Goal: Register for event/course

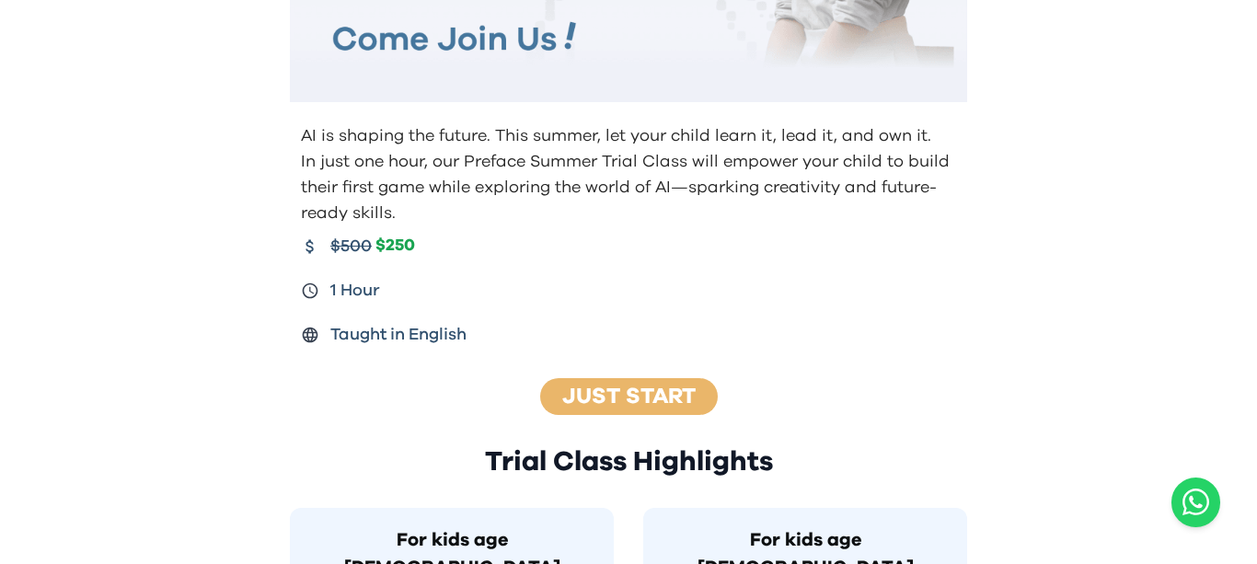
scroll to position [363, 0]
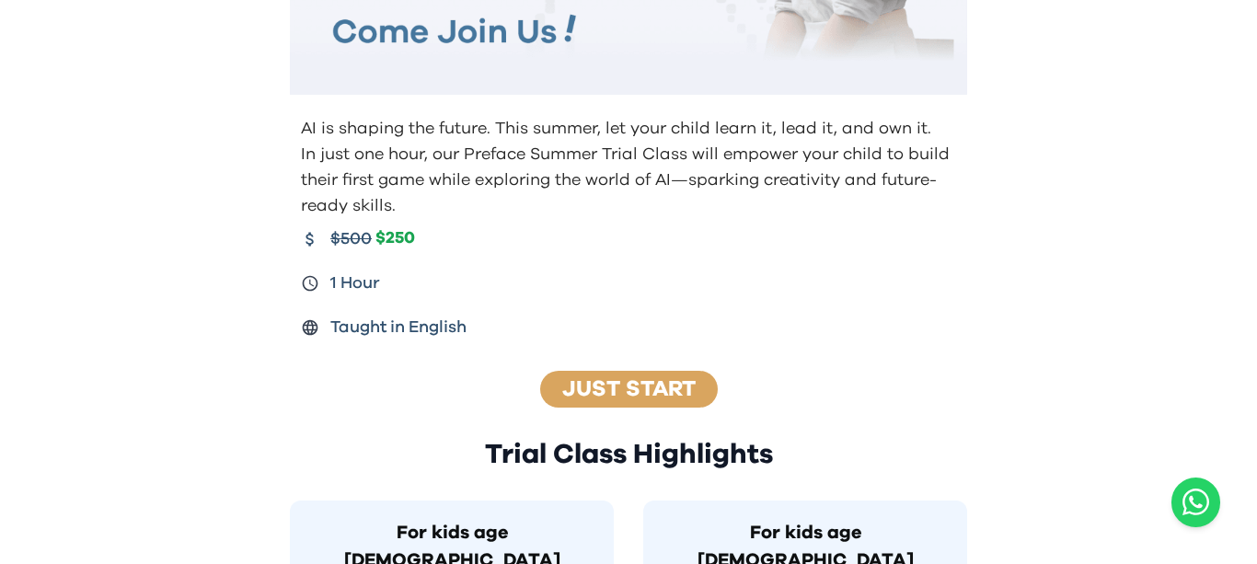
click at [615, 401] on div "Just Start" at bounding box center [629, 389] width 178 height 37
click at [642, 382] on link "Just Start" at bounding box center [628, 389] width 133 height 22
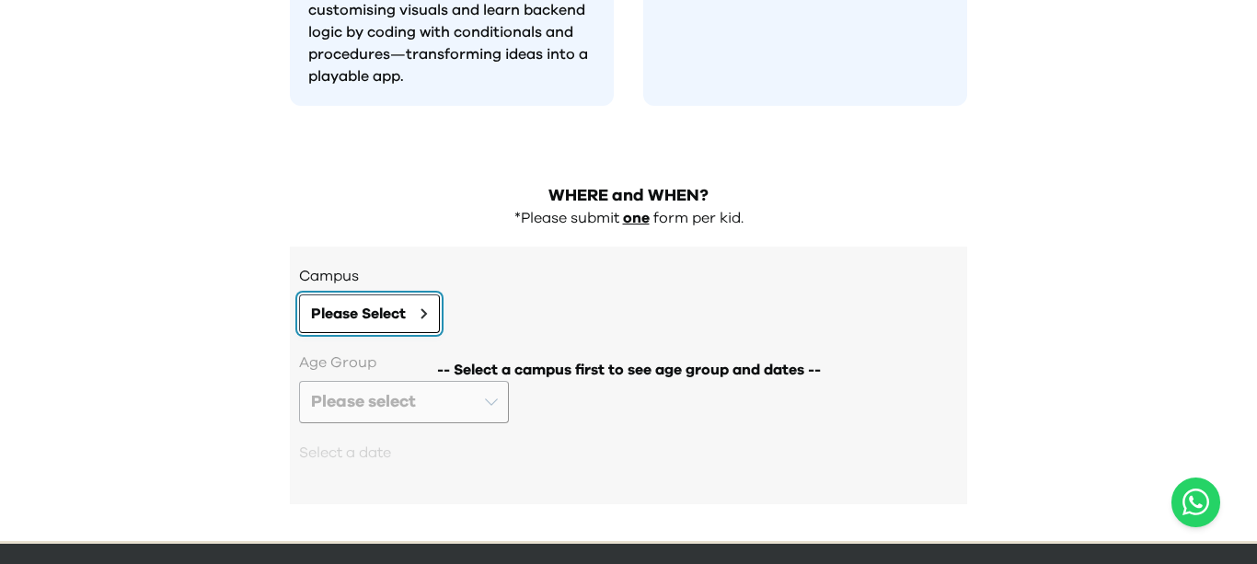
click at [410, 294] on button "Please Select" at bounding box center [369, 313] width 141 height 39
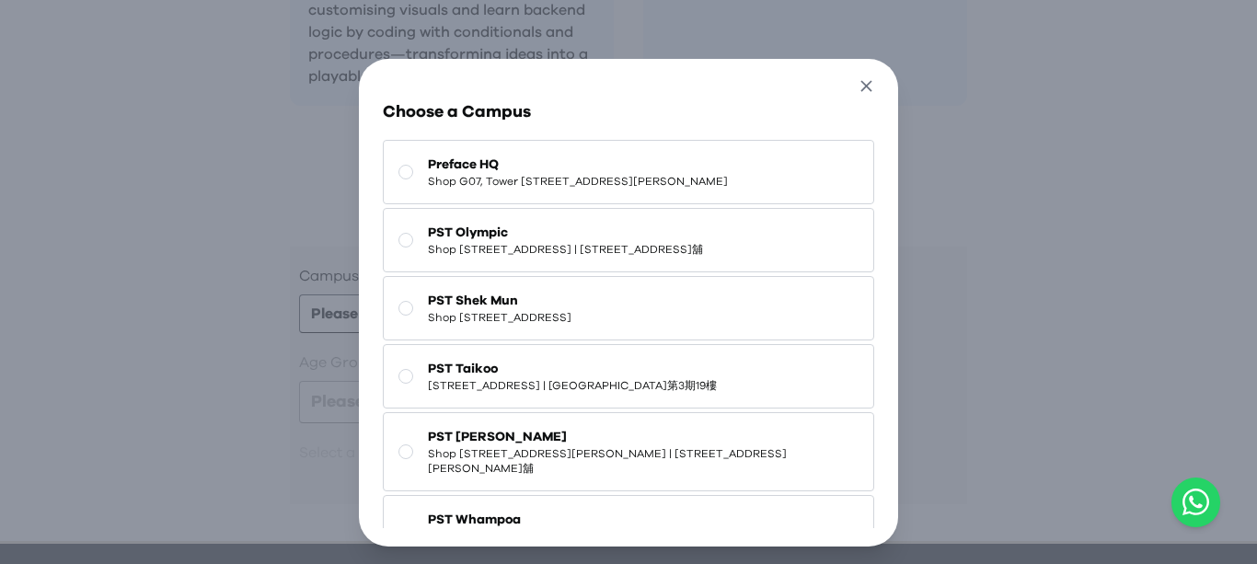
click at [857, 86] on icon "button" at bounding box center [865, 85] width 19 height 19
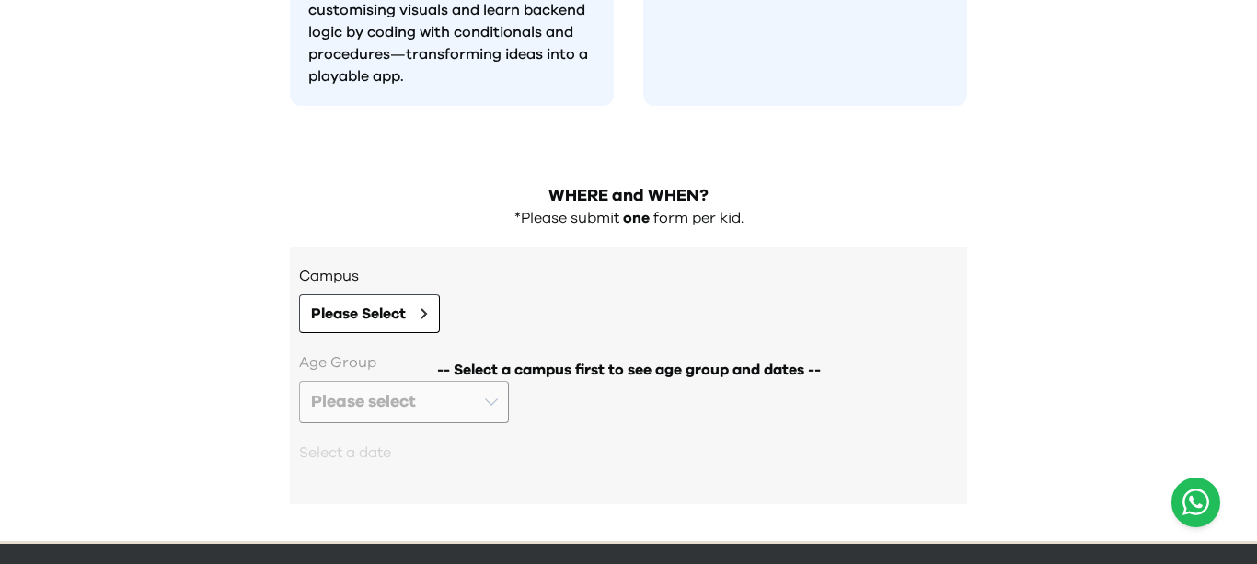
click at [1201, 505] on icon "Open WhatsApp chat" at bounding box center [1195, 501] width 27 height 27
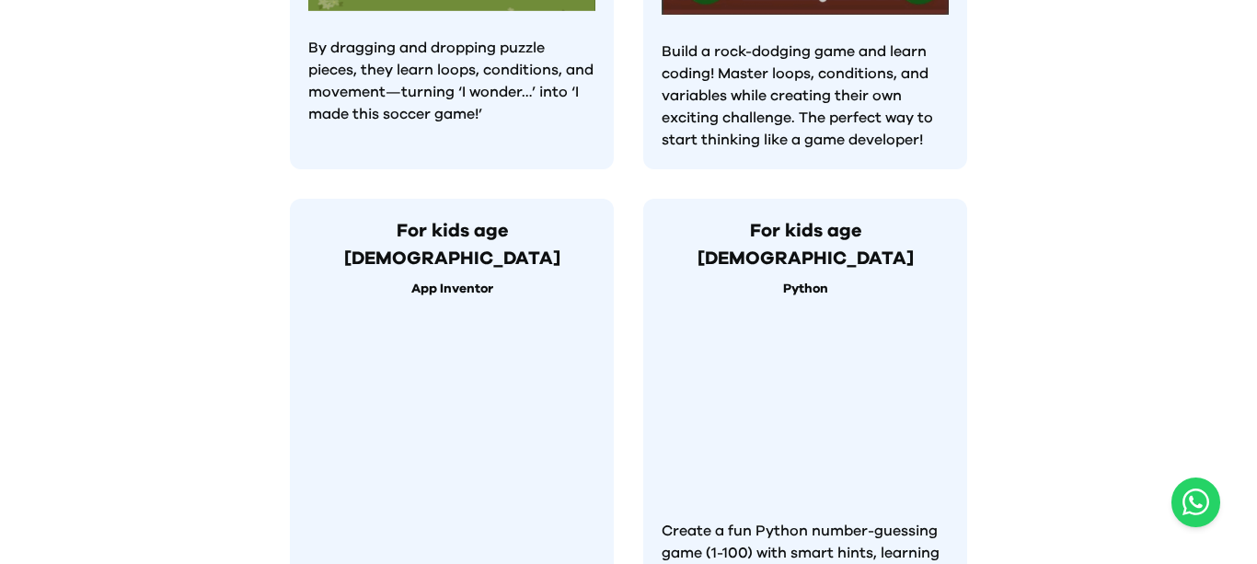
scroll to position [1196, 0]
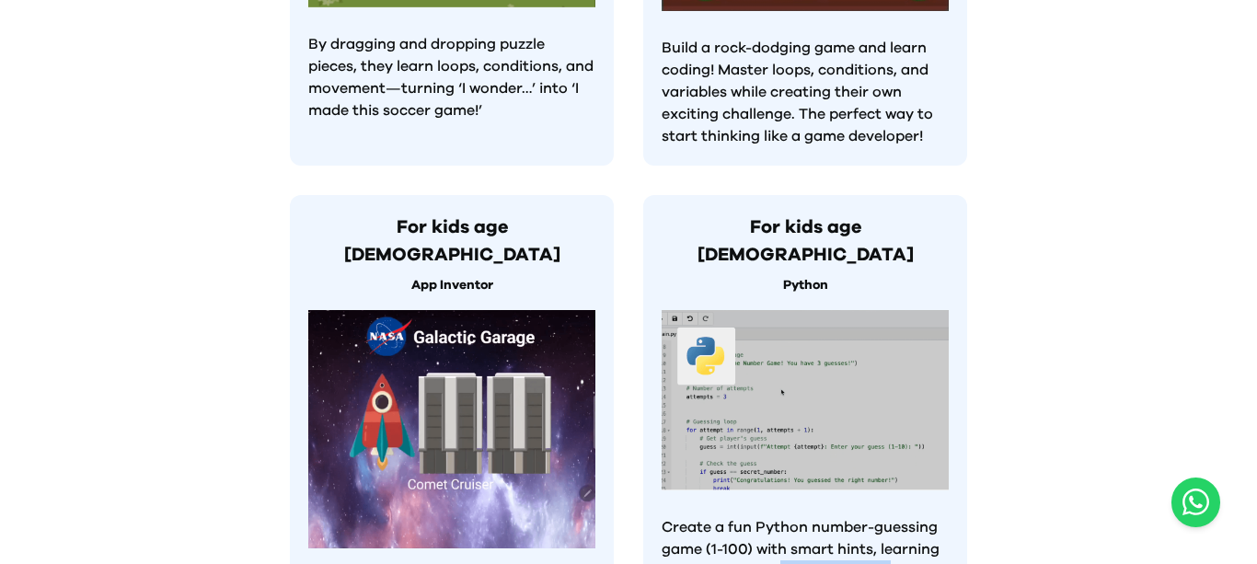
drag, startPoint x: 784, startPoint y: 519, endPoint x: 895, endPoint y: 521, distance: 111.3
click at [895, 521] on p "Create a fun Python number-guessing game (1-100) with smart hints, learning var…" at bounding box center [804, 560] width 287 height 88
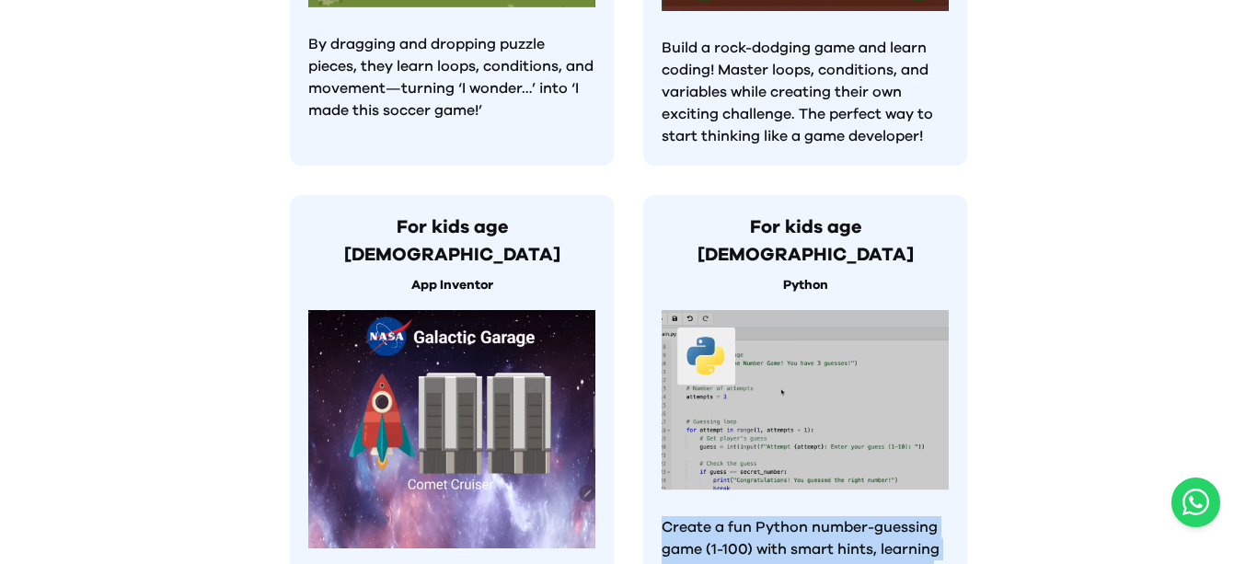
drag, startPoint x: 661, startPoint y: 465, endPoint x: 905, endPoint y: 531, distance: 253.5
click at [905, 531] on p "Create a fun Python number-guessing game (1-100) with smart hints, learning var…" at bounding box center [804, 560] width 287 height 88
click at [1087, 311] on div "AI is shaping the future. This summer, let your child learn it, lead it, and ow…" at bounding box center [628, 4] width 1257 height 2400
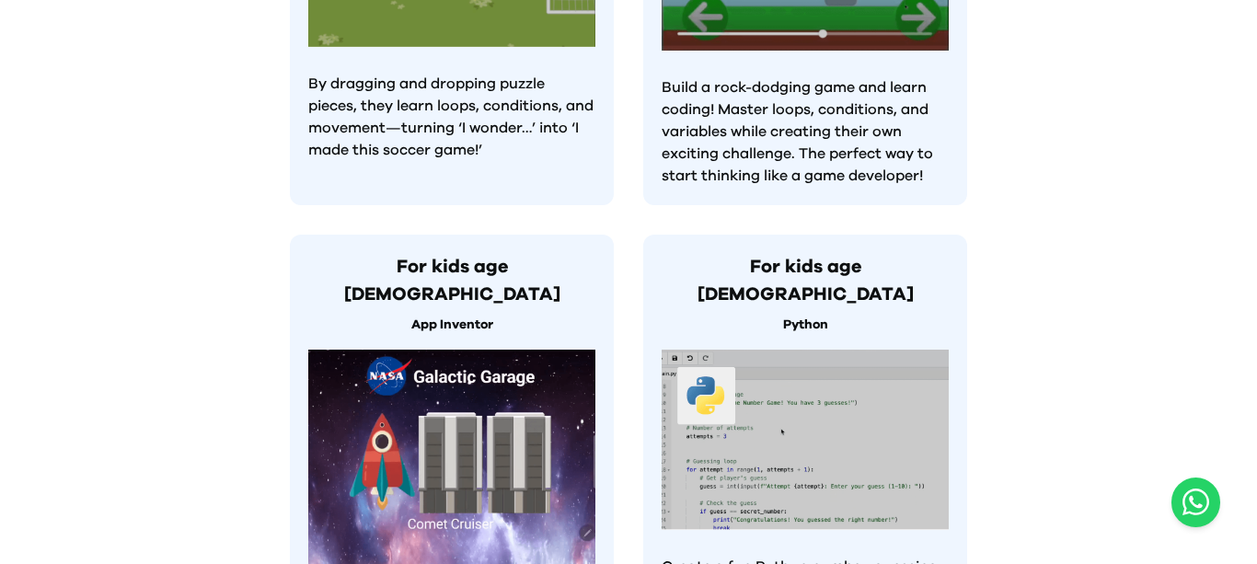
scroll to position [0, 0]
